Goal: Communication & Community: Answer question/provide support

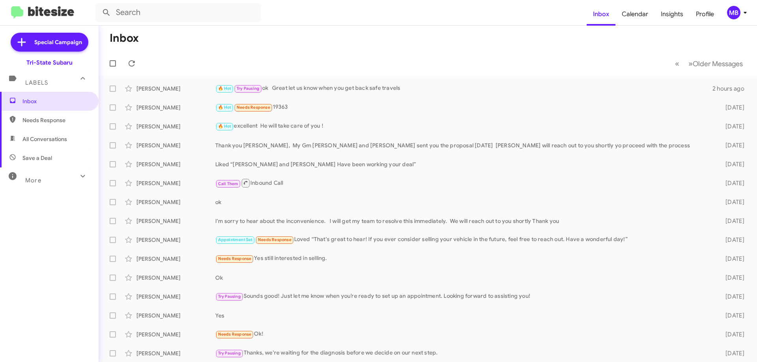
click at [45, 119] on span "Needs Response" at bounding box center [55, 120] width 67 height 8
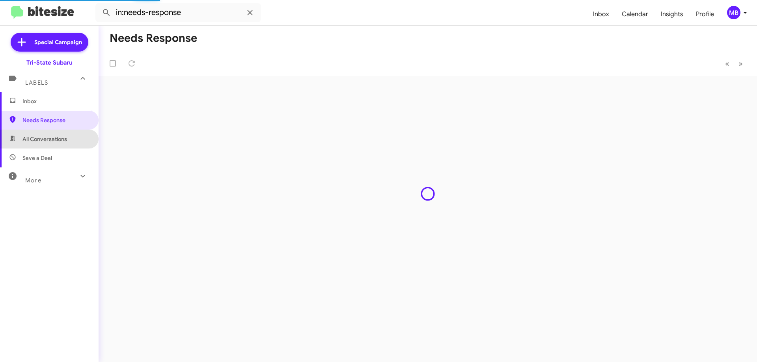
click at [60, 140] on span "All Conversations" at bounding box center [44, 139] width 45 height 8
type input "in:all-conversations"
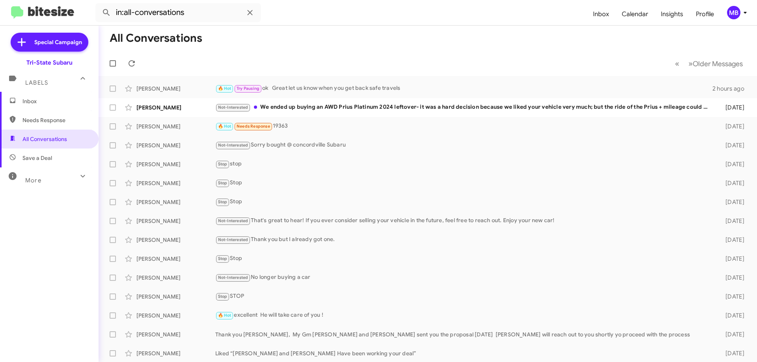
click at [66, 97] on span "Inbox" at bounding box center [49, 101] width 99 height 19
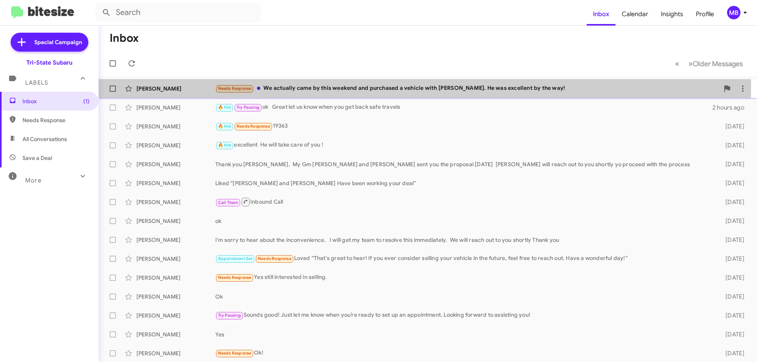
click at [178, 87] on div "[PERSON_NAME]" at bounding box center [175, 89] width 79 height 8
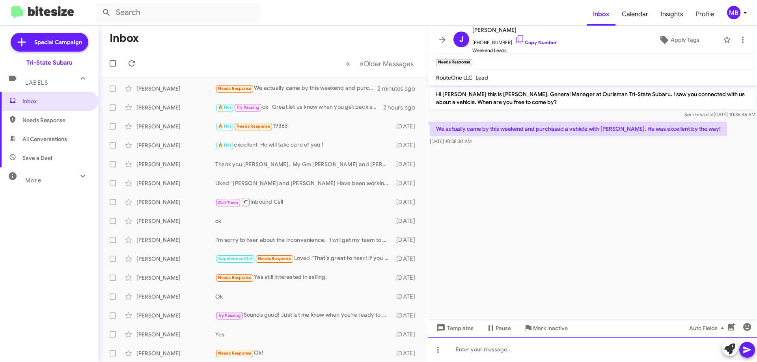
click at [625, 350] on div at bounding box center [592, 349] width 329 height 25
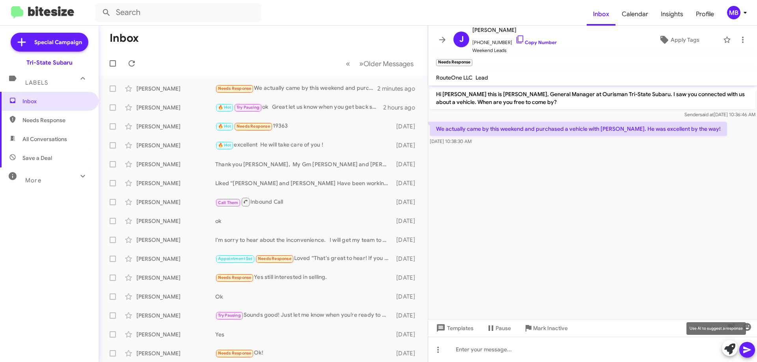
click at [727, 350] on icon at bounding box center [729, 349] width 11 height 11
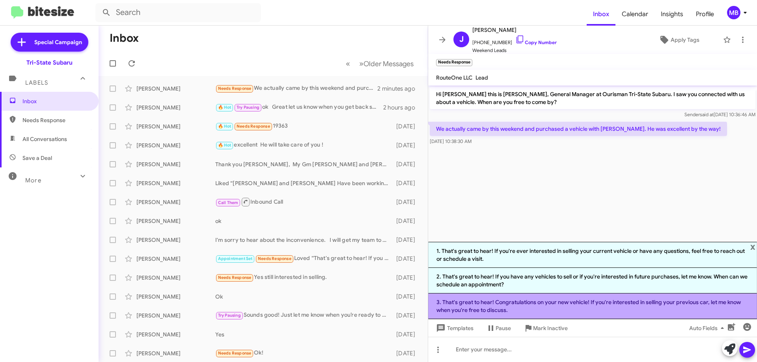
click at [627, 309] on li "3. That's great to hear! Congratulations on your new vehicle! If you're interes…" at bounding box center [592, 307] width 329 height 26
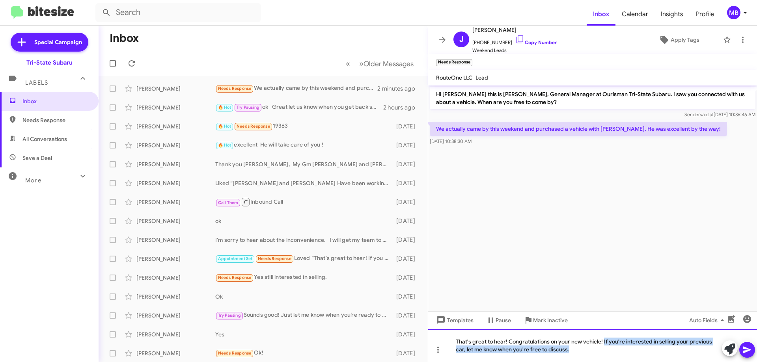
drag, startPoint x: 586, startPoint y: 351, endPoint x: 604, endPoint y: 343, distance: 20.0
click at [604, 343] on div "That's great to hear! Congratulations on your new vehicle! If you're interested…" at bounding box center [592, 345] width 329 height 33
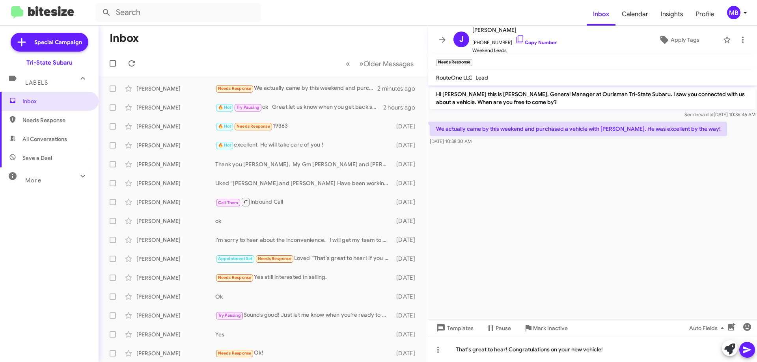
click at [746, 350] on icon at bounding box center [746, 349] width 9 height 9
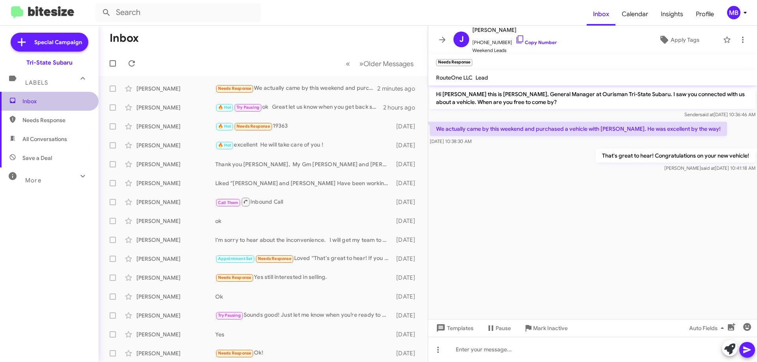
drag, startPoint x: 53, startPoint y: 106, endPoint x: 108, endPoint y: 103, distance: 54.9
click at [52, 105] on span "Inbox" at bounding box center [49, 101] width 99 height 19
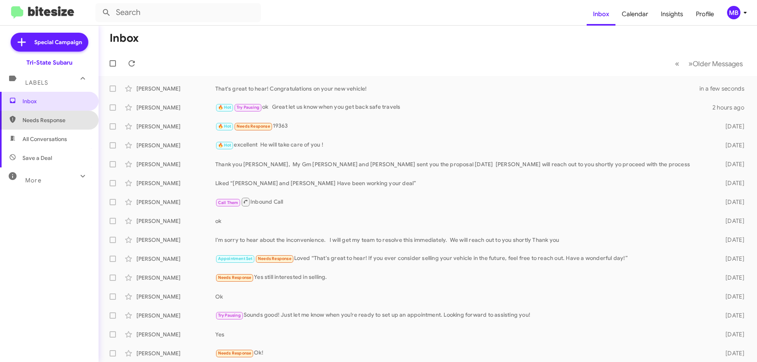
click at [84, 122] on span "Needs Response" at bounding box center [49, 120] width 99 height 19
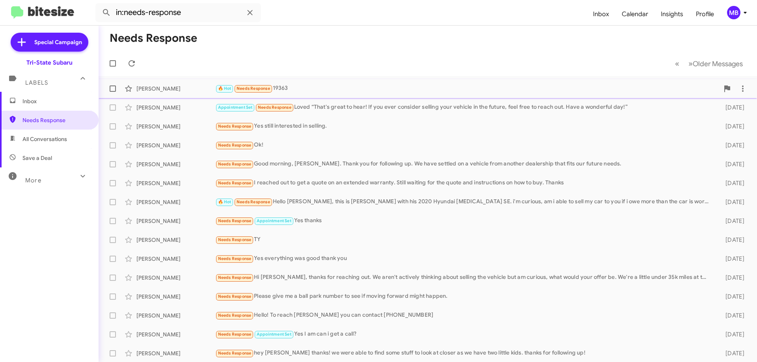
click at [289, 83] on div "[PERSON_NAME] 🔥 Hot Needs Response 19363 [DATE]" at bounding box center [428, 89] width 646 height 16
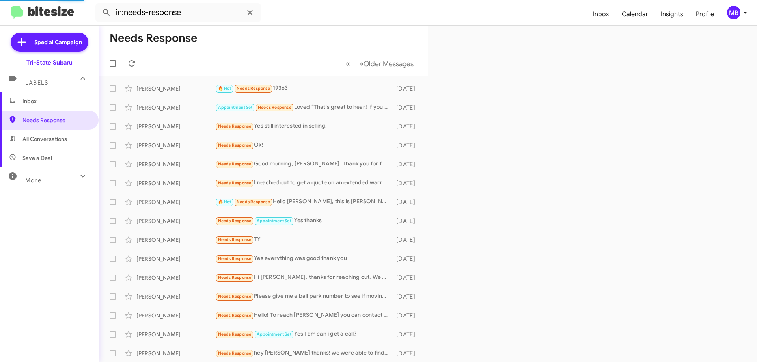
click at [56, 141] on span "All Conversations" at bounding box center [44, 139] width 45 height 8
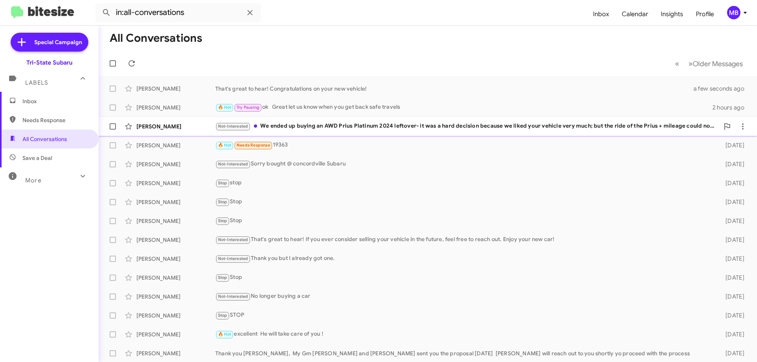
click at [314, 128] on div "Not-Interested We ended up buying an AWD Prius Platinum 2024 leftover- it was a…" at bounding box center [467, 126] width 504 height 9
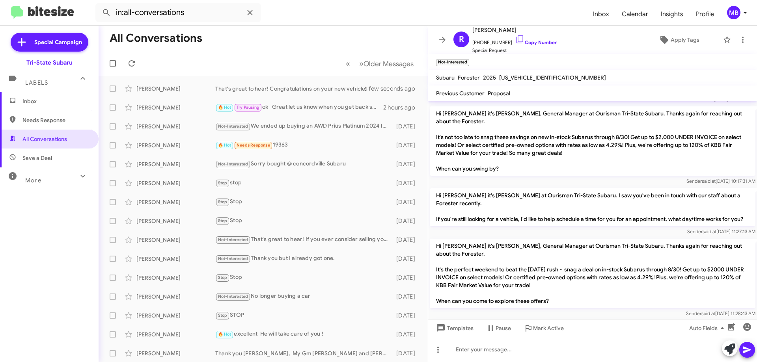
scroll to position [160, 0]
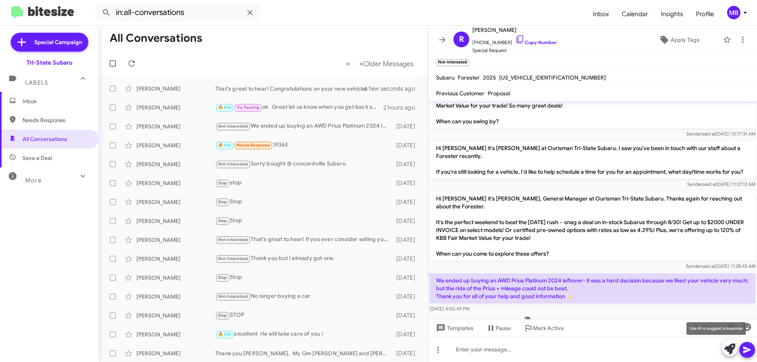
click at [727, 350] on icon at bounding box center [729, 349] width 11 height 11
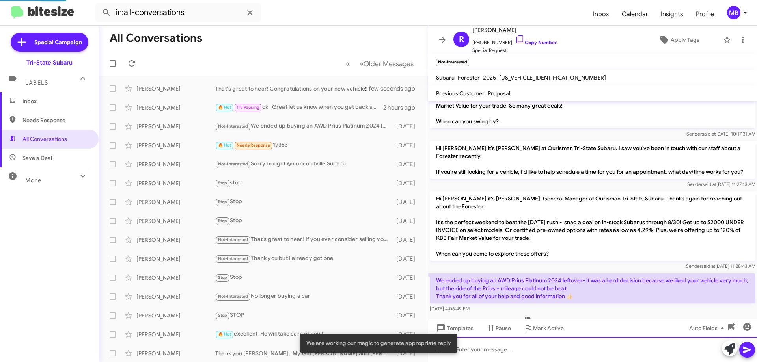
click at [645, 354] on div at bounding box center [592, 349] width 329 height 25
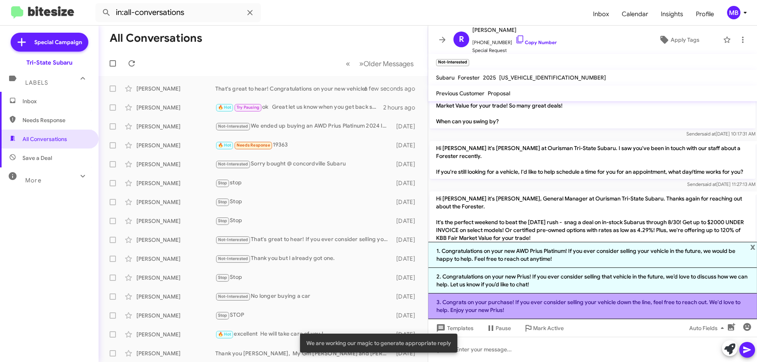
click at [588, 309] on li "3. Congrats on your purchase! If you ever consider selling your vehicle down th…" at bounding box center [592, 307] width 329 height 26
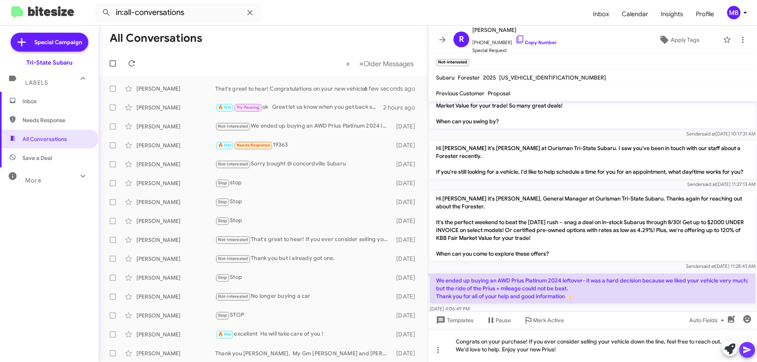
click at [745, 350] on icon at bounding box center [746, 349] width 9 height 9
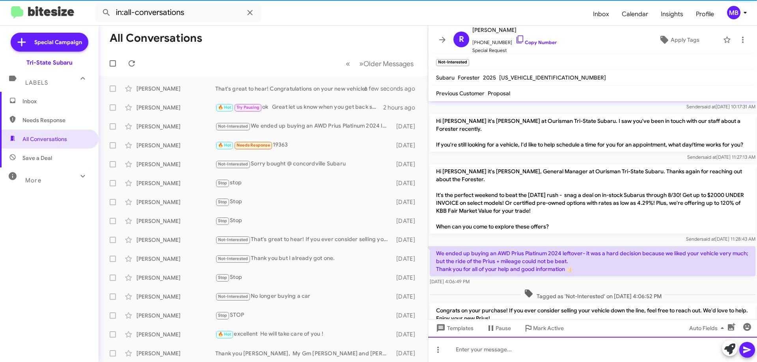
scroll to position [197, 0]
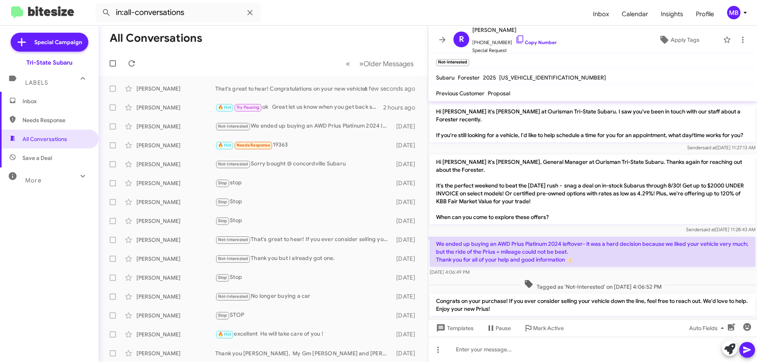
click at [59, 119] on span "Needs Response" at bounding box center [55, 120] width 67 height 8
type input "in:needs-response"
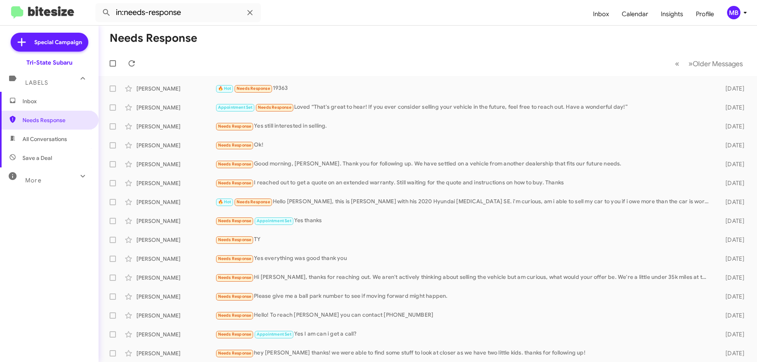
click at [70, 99] on span "Inbox" at bounding box center [55, 101] width 67 height 8
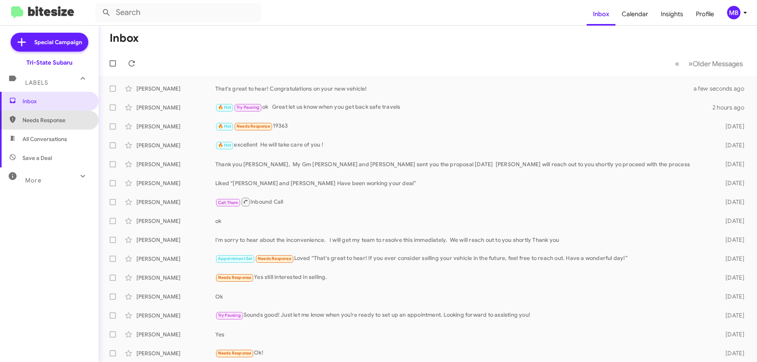
click at [80, 122] on span "Needs Response" at bounding box center [55, 120] width 67 height 8
type input "in:needs-response"
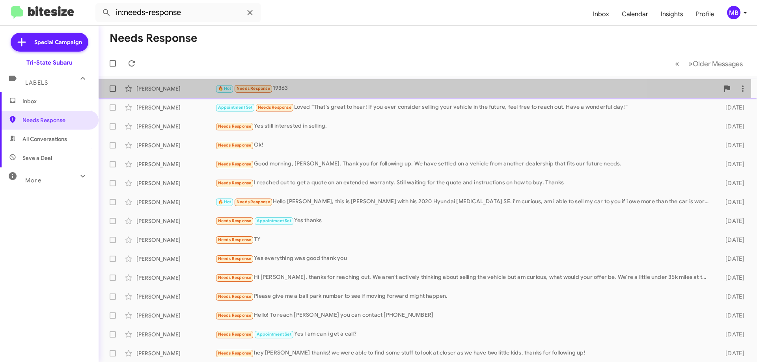
click at [248, 87] on span "Needs Response" at bounding box center [252, 88] width 33 height 5
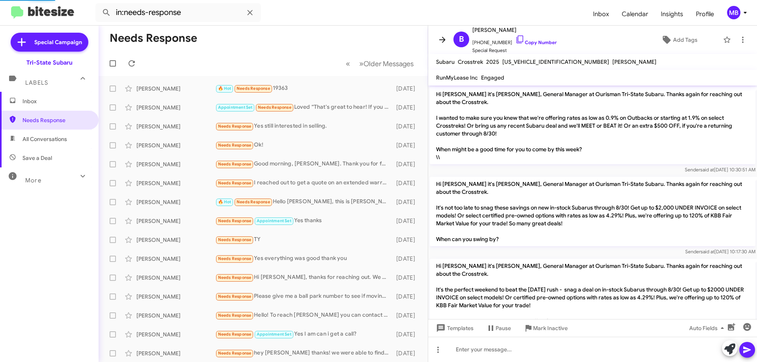
scroll to position [303, 0]
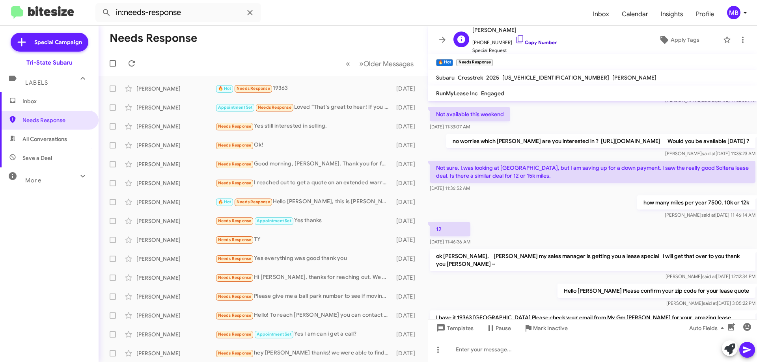
click at [529, 44] on link "Copy Number" at bounding box center [535, 42] width 41 height 6
